Goal: Information Seeking & Learning: Learn about a topic

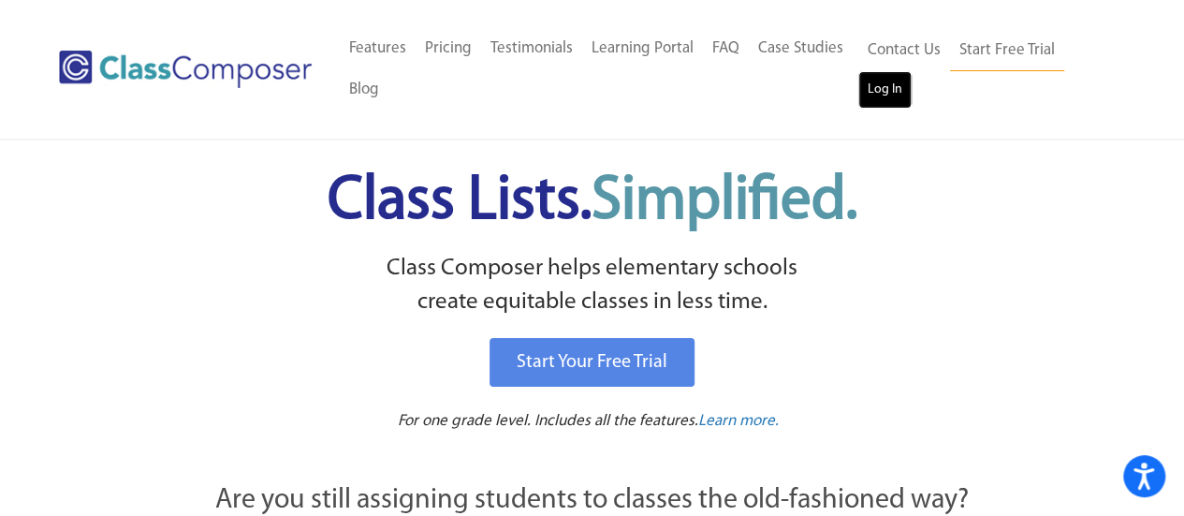
click at [883, 89] on link "Log In" at bounding box center [885, 89] width 53 height 37
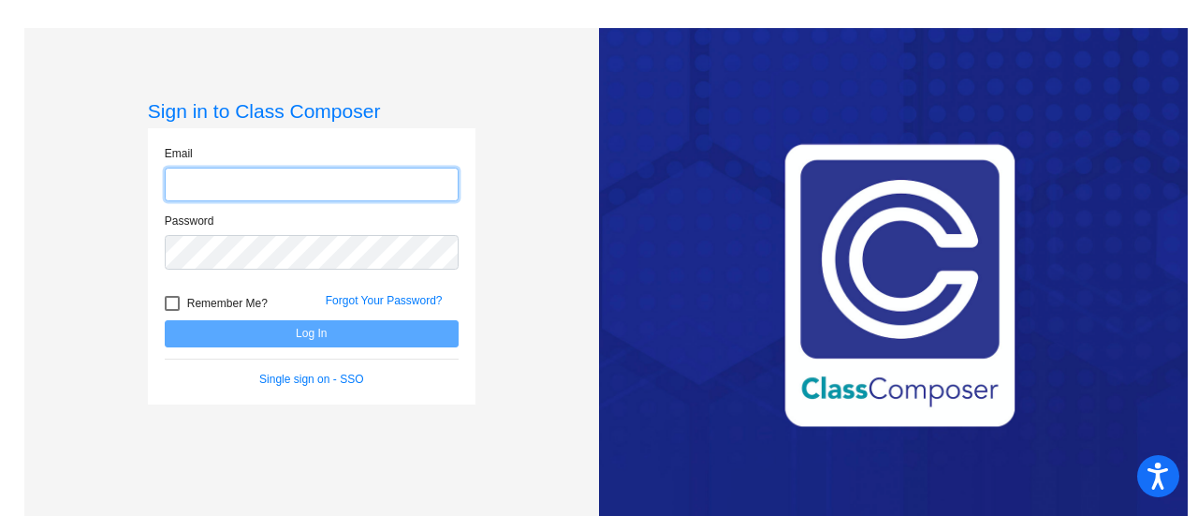
type input "[PERSON_NAME][EMAIL_ADDRESS][PERSON_NAME][DOMAIN_NAME]"
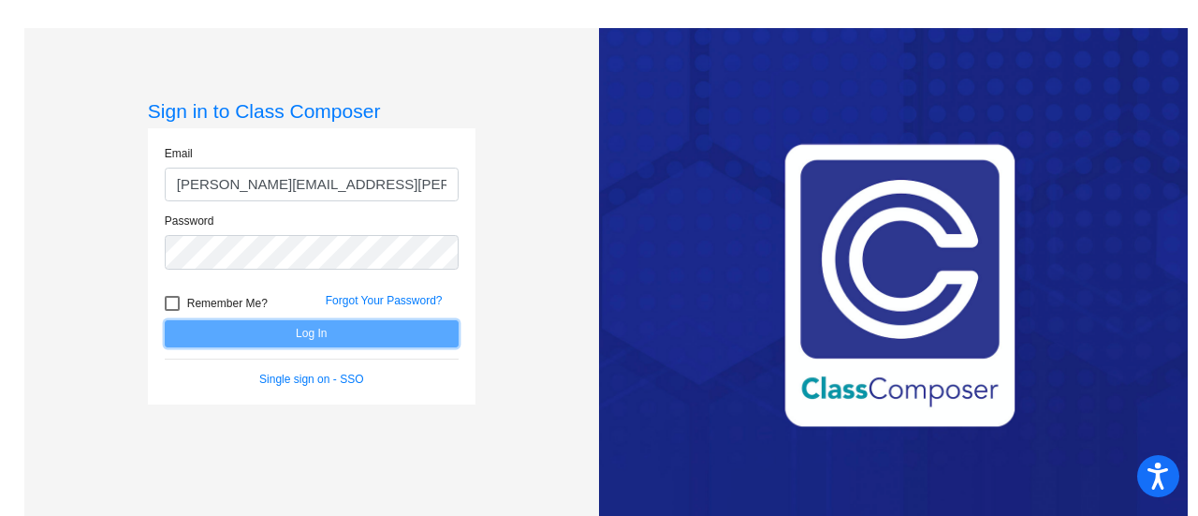
click at [324, 334] on button "Log In" at bounding box center [312, 333] width 294 height 27
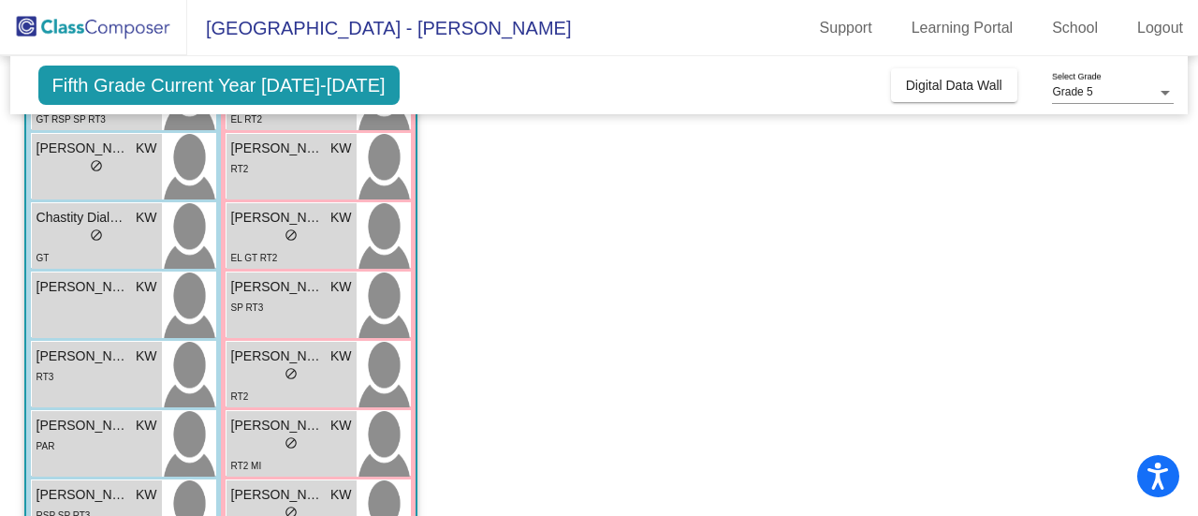
scroll to position [843, 0]
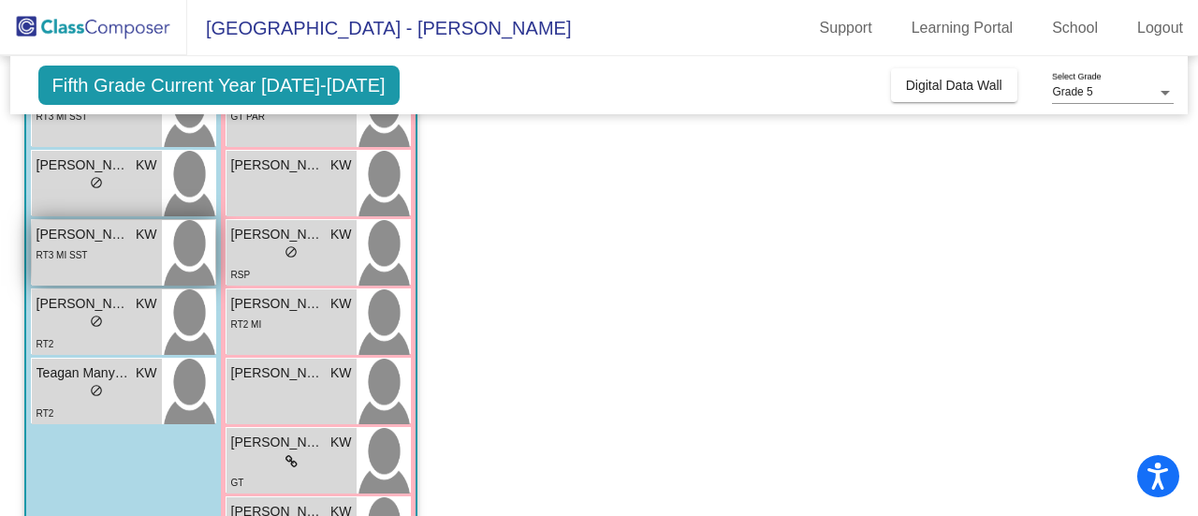
click at [125, 261] on div "RT3 MI SST" at bounding box center [97, 254] width 121 height 20
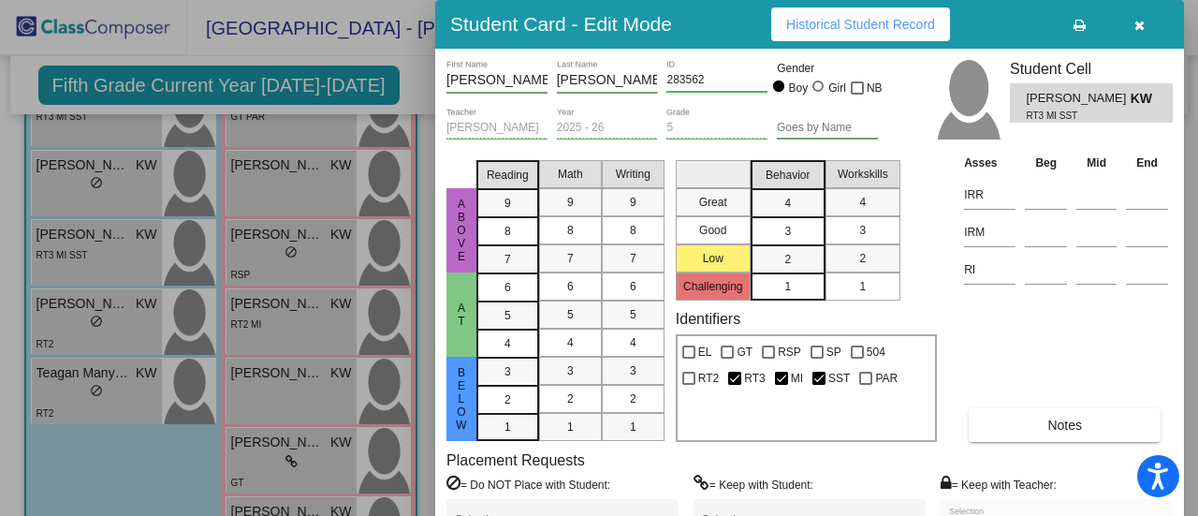
click at [1042, 434] on button "Notes" at bounding box center [1065, 425] width 192 height 34
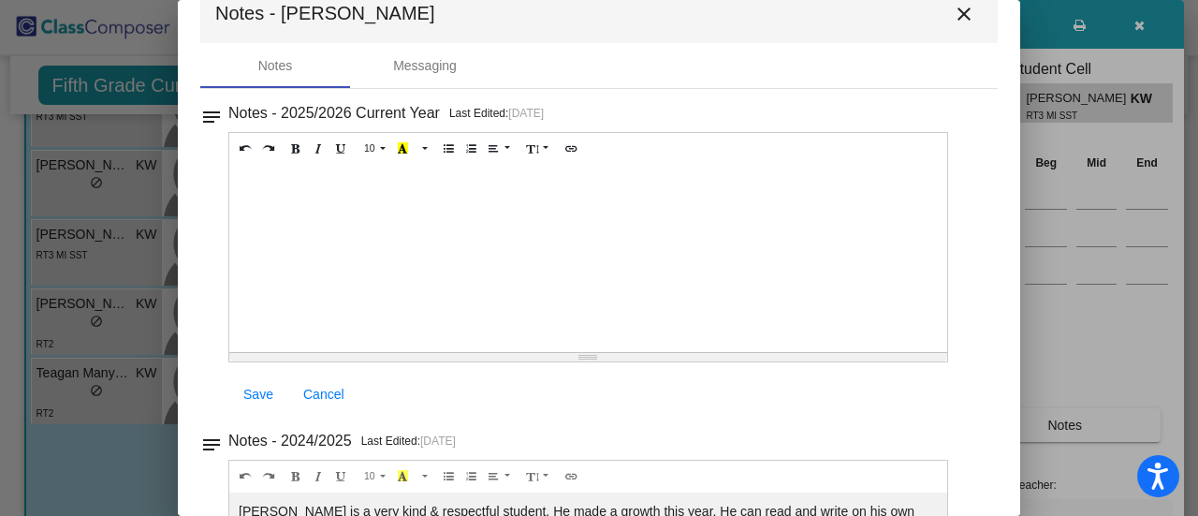
scroll to position [0, 0]
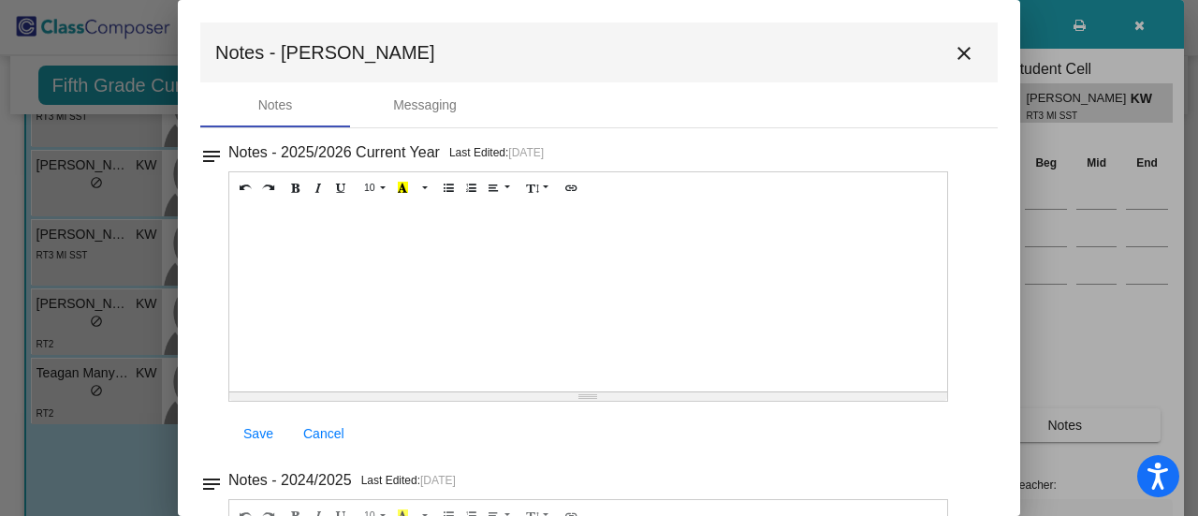
click at [957, 56] on mat-icon "close" at bounding box center [964, 53] width 22 height 22
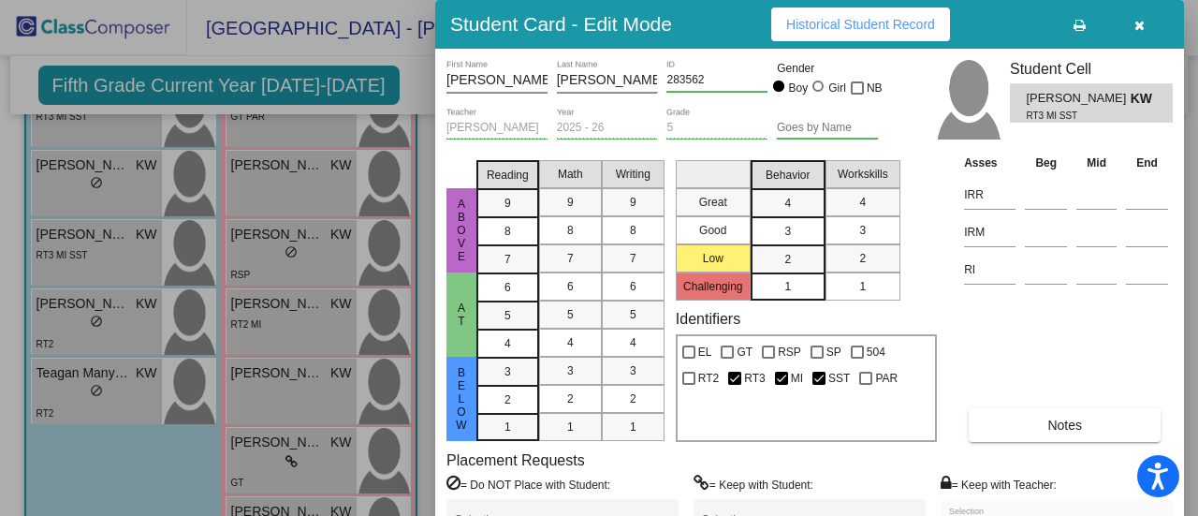
click at [409, 67] on div at bounding box center [599, 258] width 1198 height 516
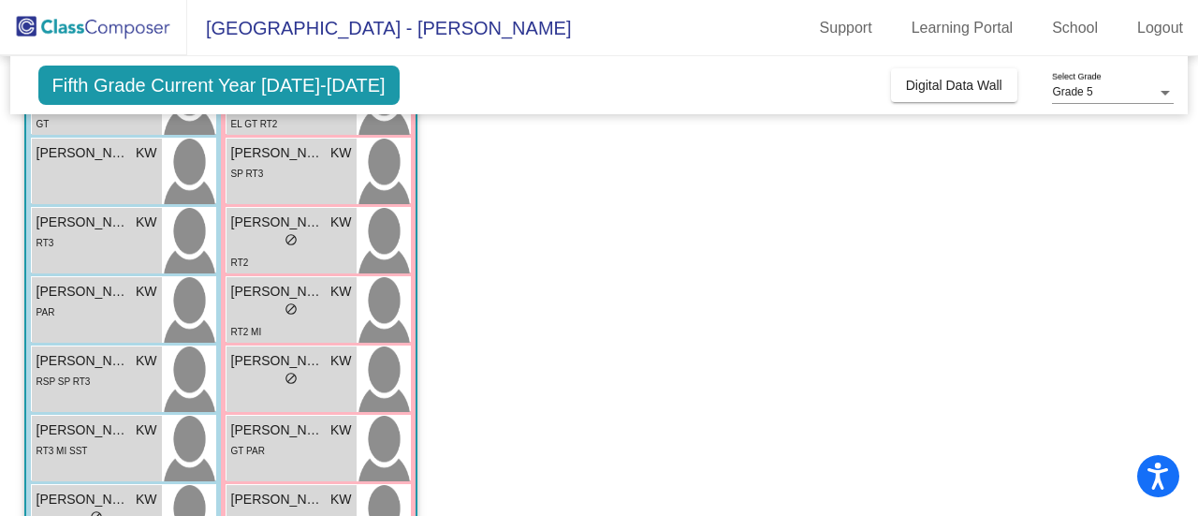
scroll to position [468, 0]
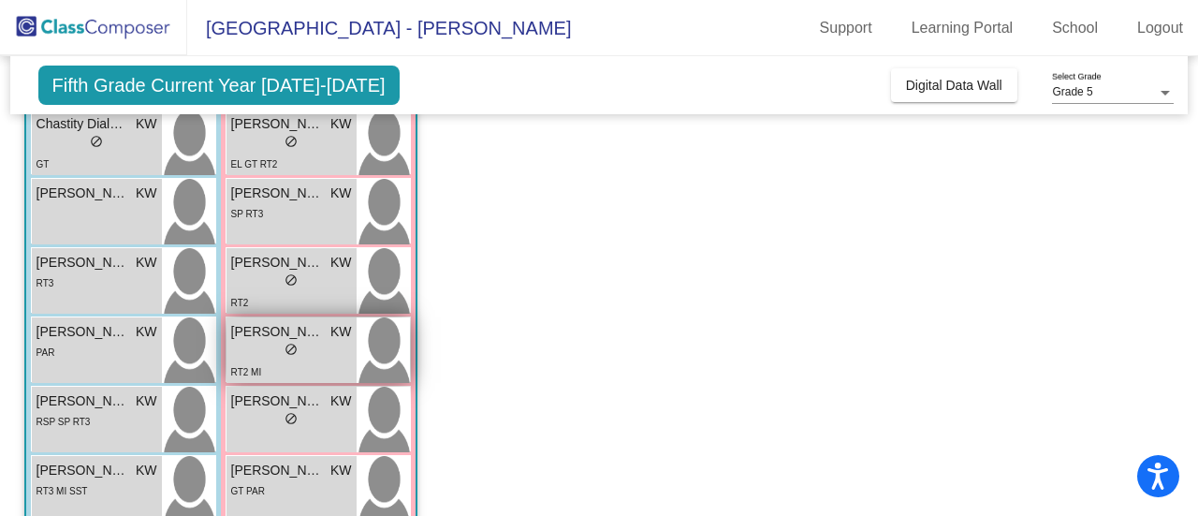
click at [315, 358] on div "lock do_not_disturb_alt" at bounding box center [291, 352] width 121 height 20
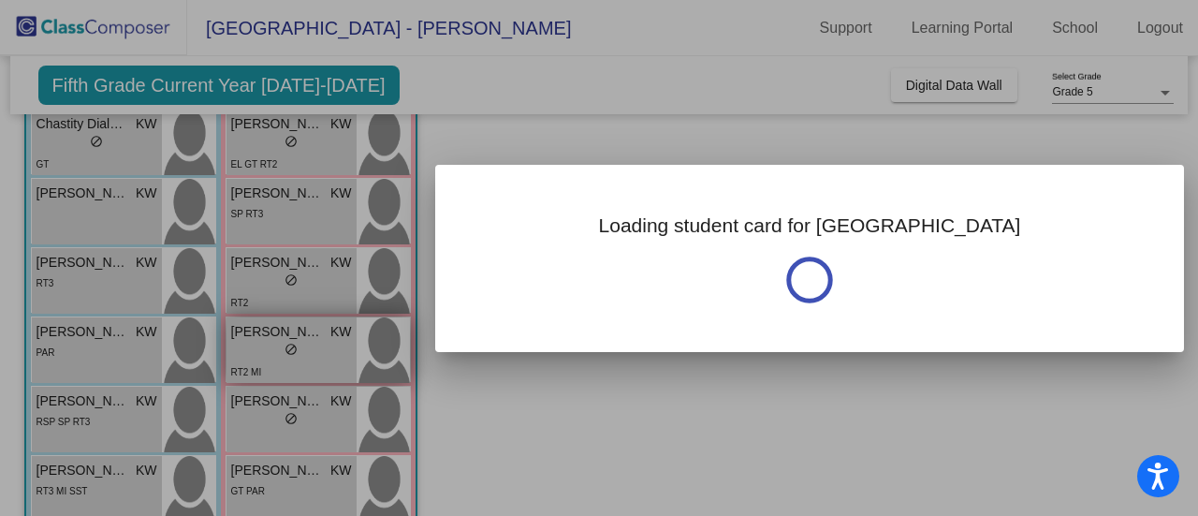
click at [315, 358] on div at bounding box center [599, 258] width 1198 height 516
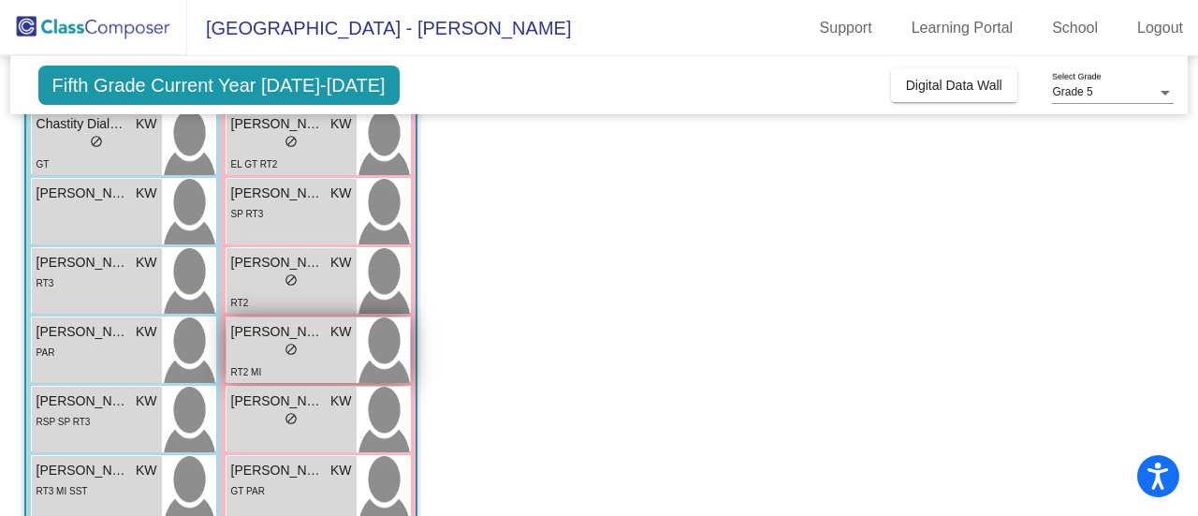
click at [314, 362] on div "RT2 MI" at bounding box center [291, 371] width 121 height 20
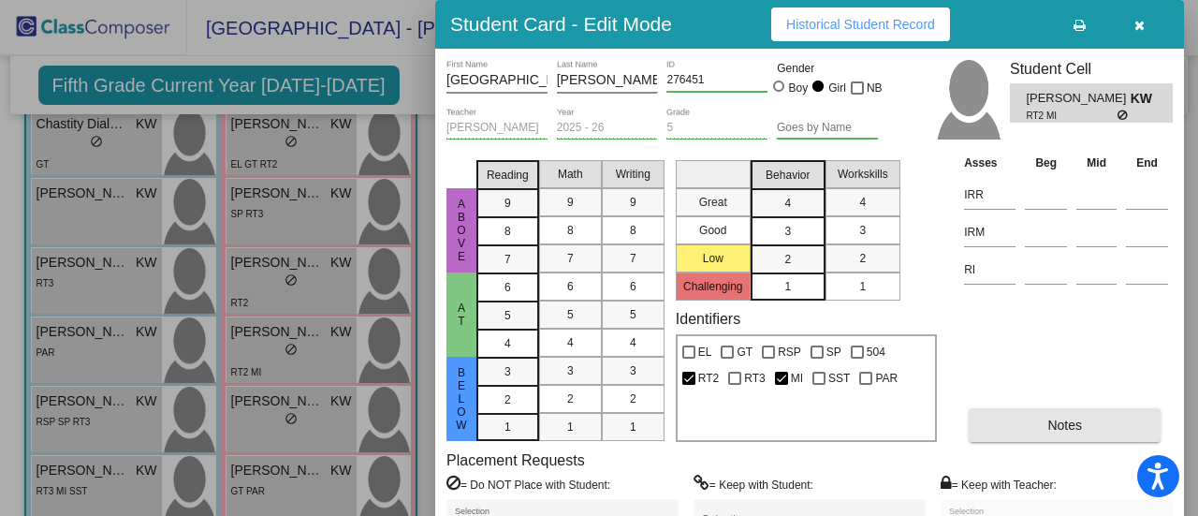
click at [1008, 425] on button "Notes" at bounding box center [1065, 425] width 192 height 34
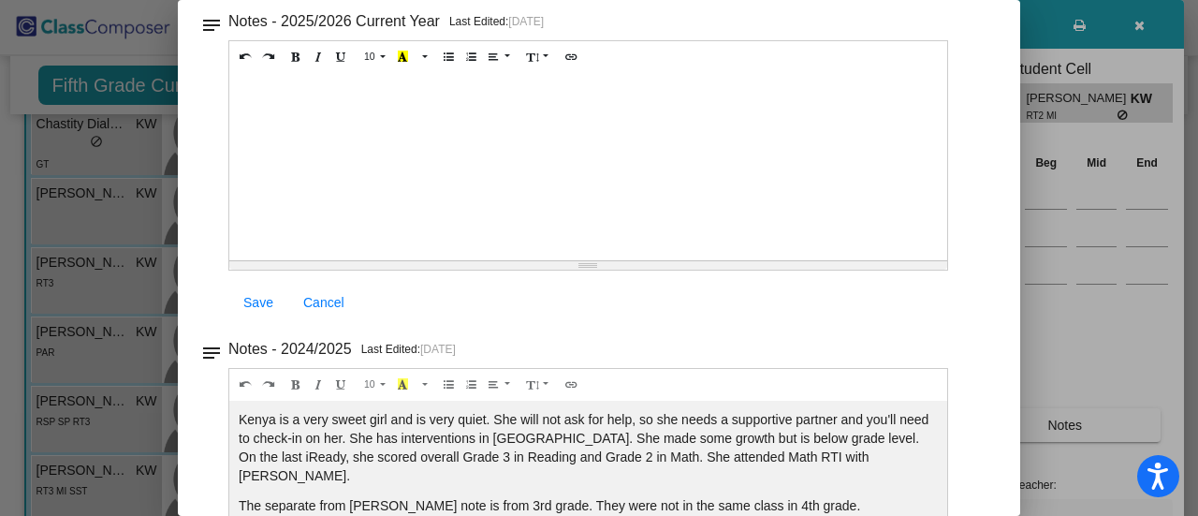
scroll to position [0, 0]
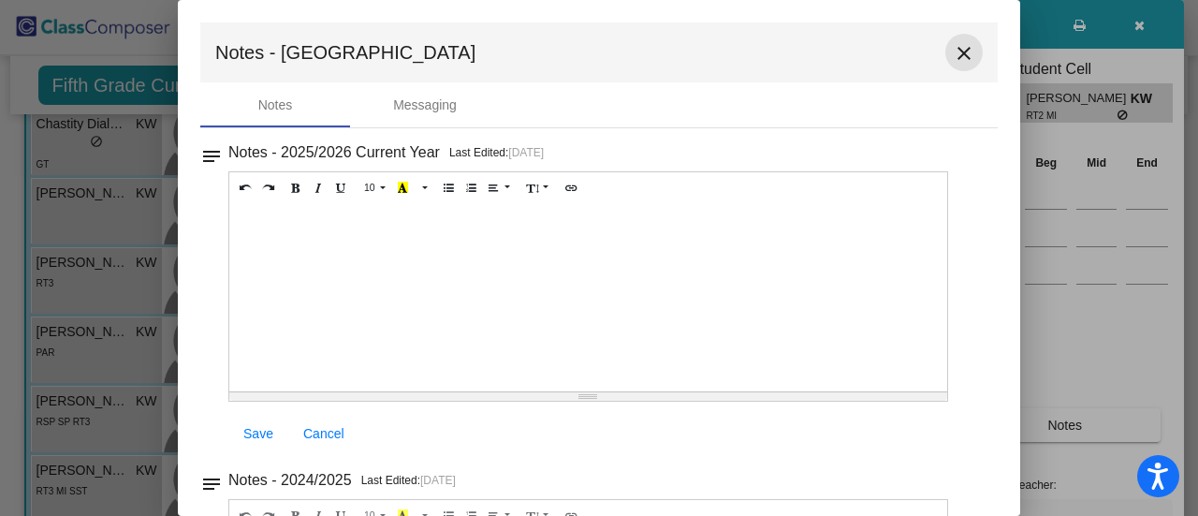
click at [953, 49] on mat-icon "close" at bounding box center [964, 53] width 22 height 22
